Goal: Task Accomplishment & Management: Manage account settings

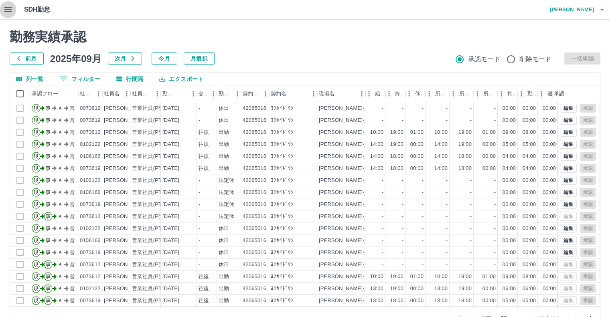
click at [7, 12] on icon "button" at bounding box center [8, 10] width 10 height 10
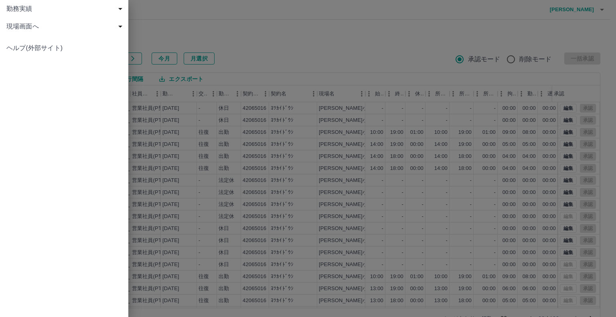
click at [40, 28] on span "現場画面へ" at bounding box center [65, 27] width 119 height 10
click at [41, 49] on span "現場画面へ" at bounding box center [68, 44] width 108 height 10
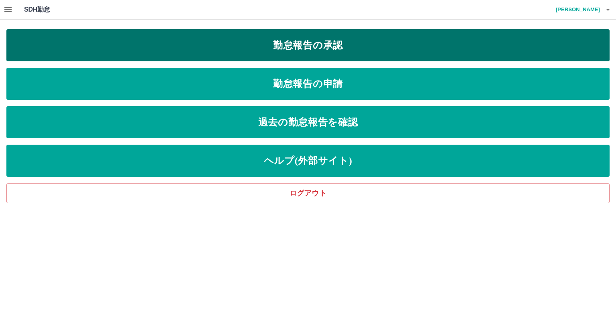
click at [363, 41] on link "勤怠報告の承認" at bounding box center [307, 45] width 603 height 32
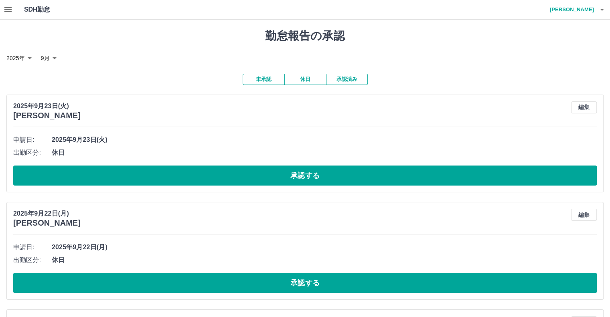
click at [5, 10] on icon "button" at bounding box center [8, 10] width 10 height 10
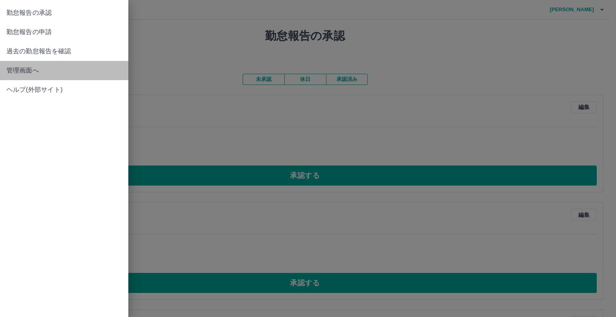
click at [42, 65] on link "管理画面へ" at bounding box center [64, 70] width 128 height 19
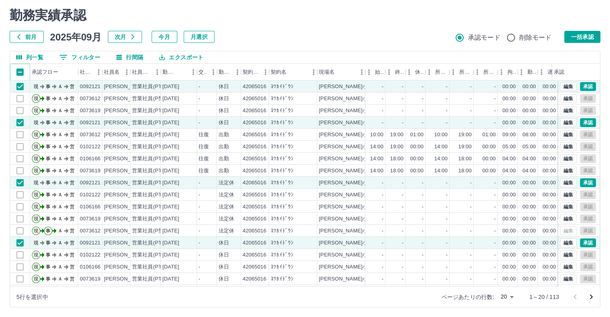
scroll to position [41, 0]
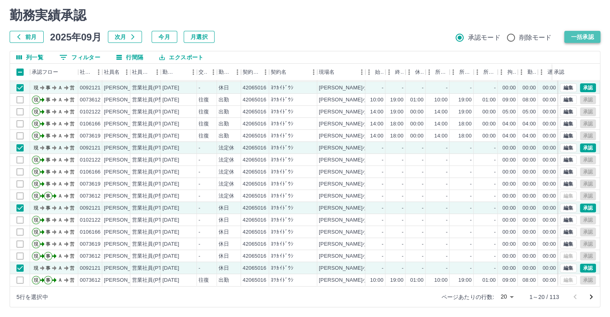
click at [582, 37] on button "一括承認" at bounding box center [582, 37] width 36 height 12
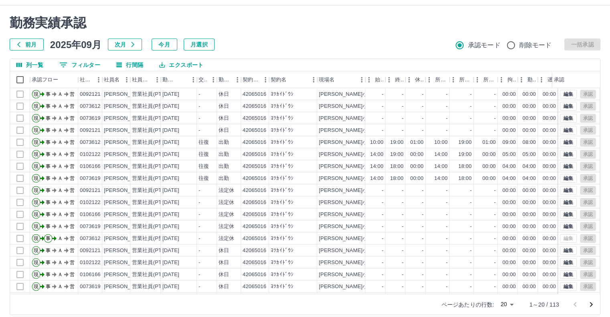
scroll to position [22, 0]
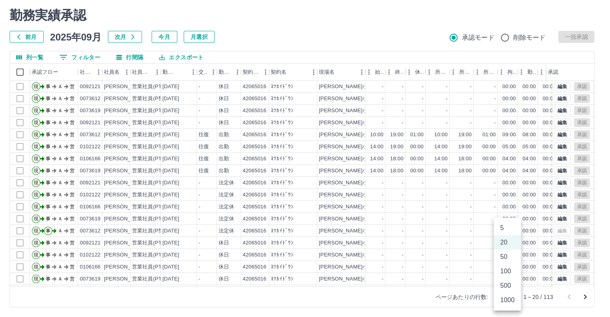
click at [500, 295] on body "SDH勤怠 [PERSON_NAME] 勤務実績承認 前月 [DATE] 次月 今月 月選択 承認モード 削除モード 一括承認 列一覧 0 フィルター 行間隔…" at bounding box center [305, 147] width 610 height 339
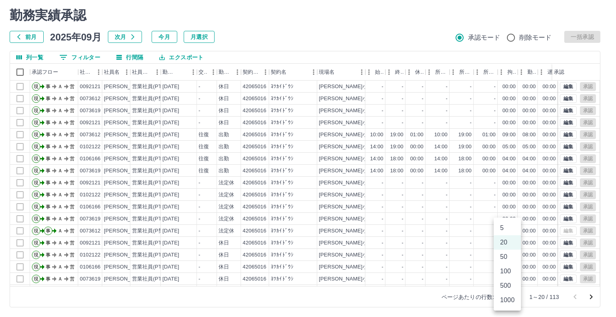
click at [507, 282] on li "500" at bounding box center [507, 286] width 27 height 14
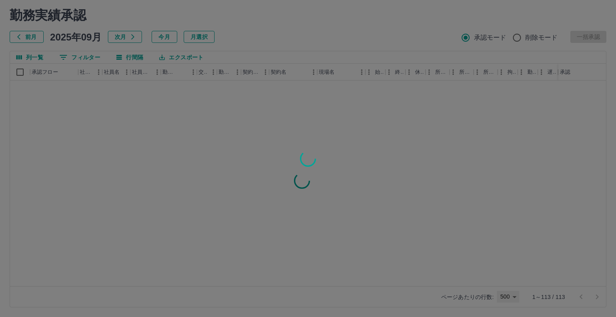
type input "***"
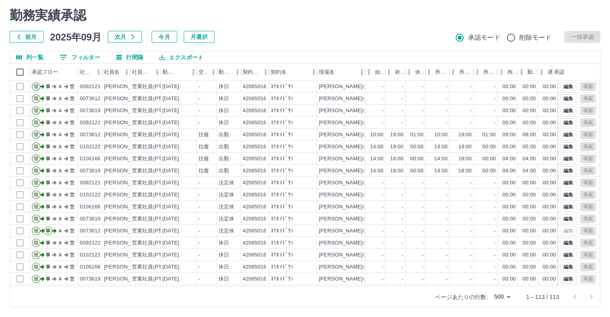
click at [554, 298] on p "1～113 / 113" at bounding box center [542, 297] width 33 height 8
